Goal: Transaction & Acquisition: Subscribe to service/newsletter

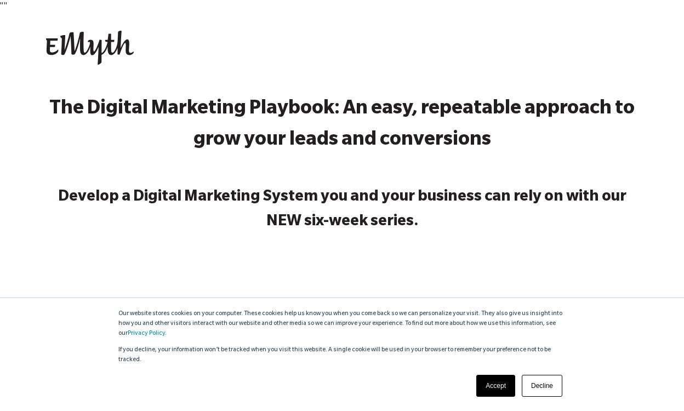
click at [500, 383] on link "Accept" at bounding box center [496, 386] width 39 height 22
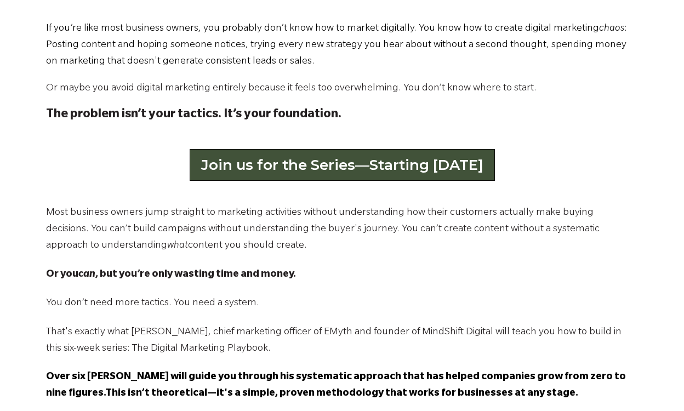
scroll to position [548, 0]
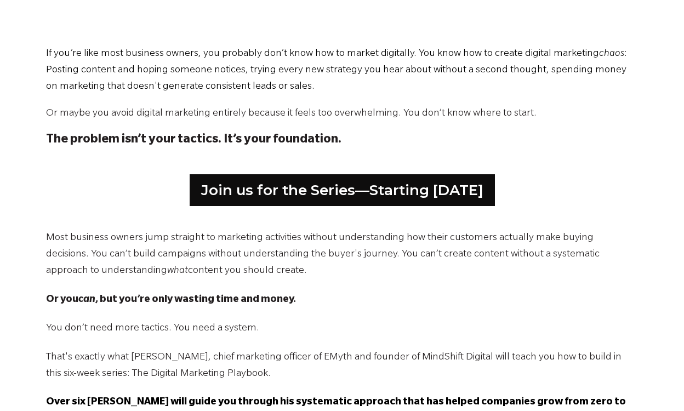
click at [341, 139] on p "The problem isn’t your tactics. It’s your foundation." at bounding box center [342, 141] width 592 height 14
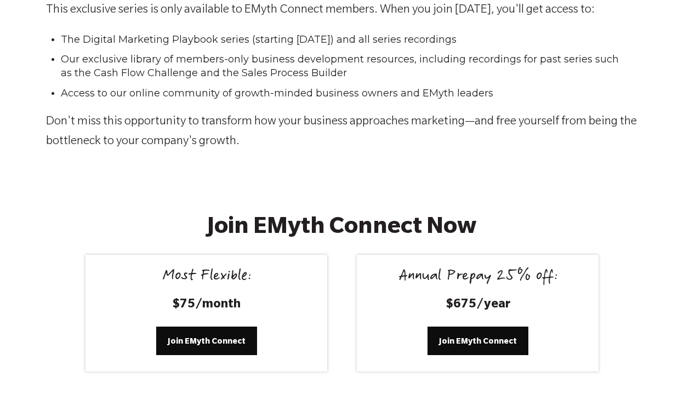
scroll to position [1974, 0]
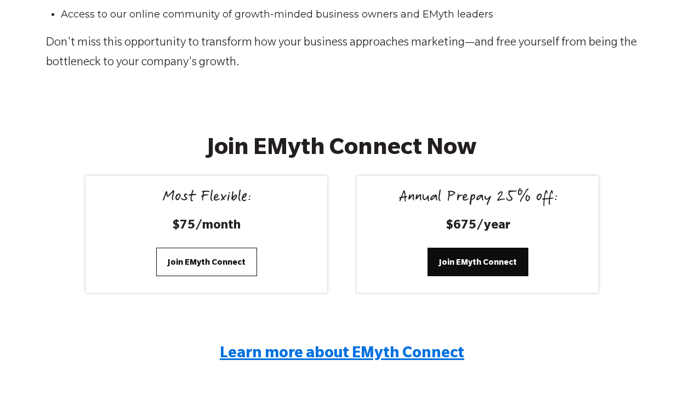
click at [203, 262] on span "Join EMyth Connect" at bounding box center [207, 262] width 78 height 12
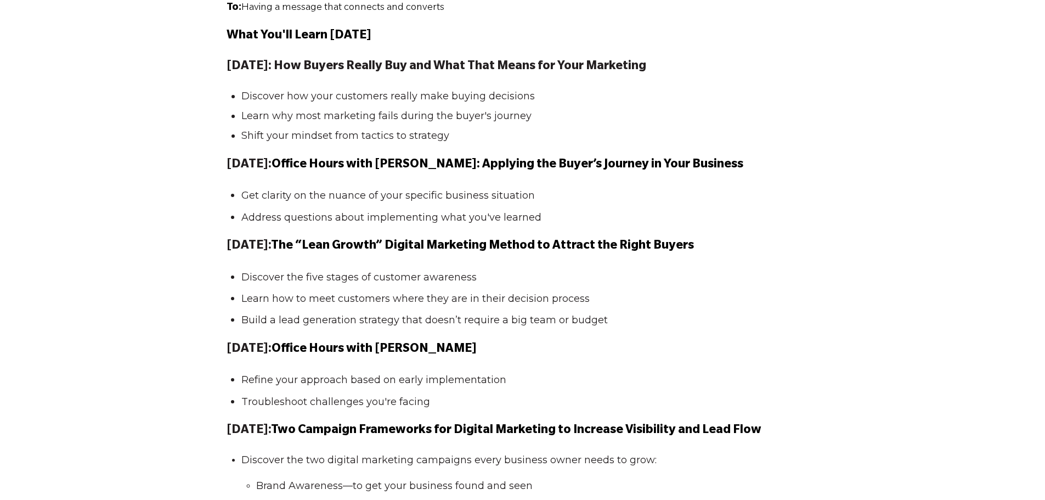
scroll to position [987, 0]
